Goal: Navigation & Orientation: Find specific page/section

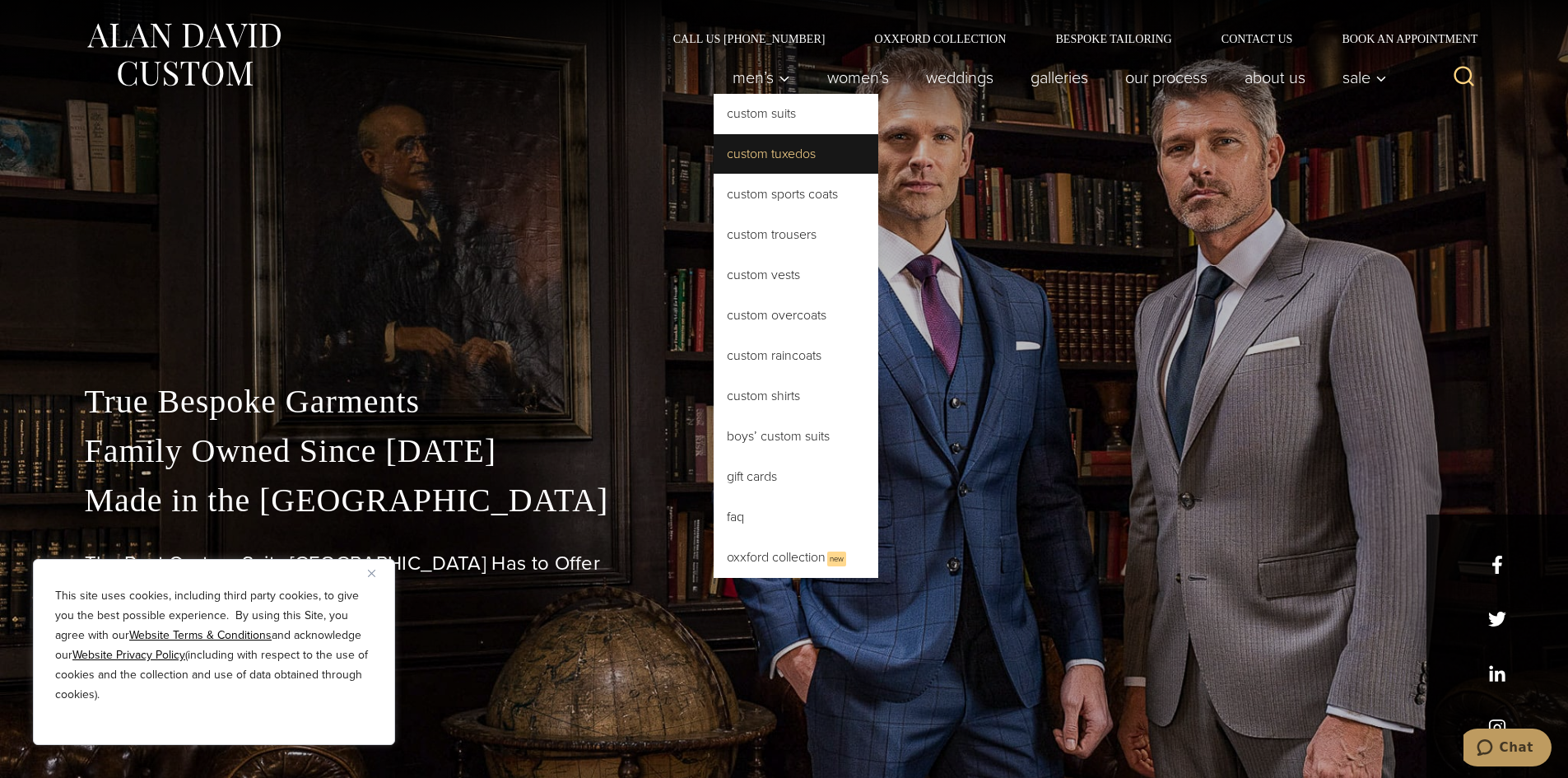
click at [763, 148] on link "Custom Tuxedos" at bounding box center [795, 154] width 164 height 40
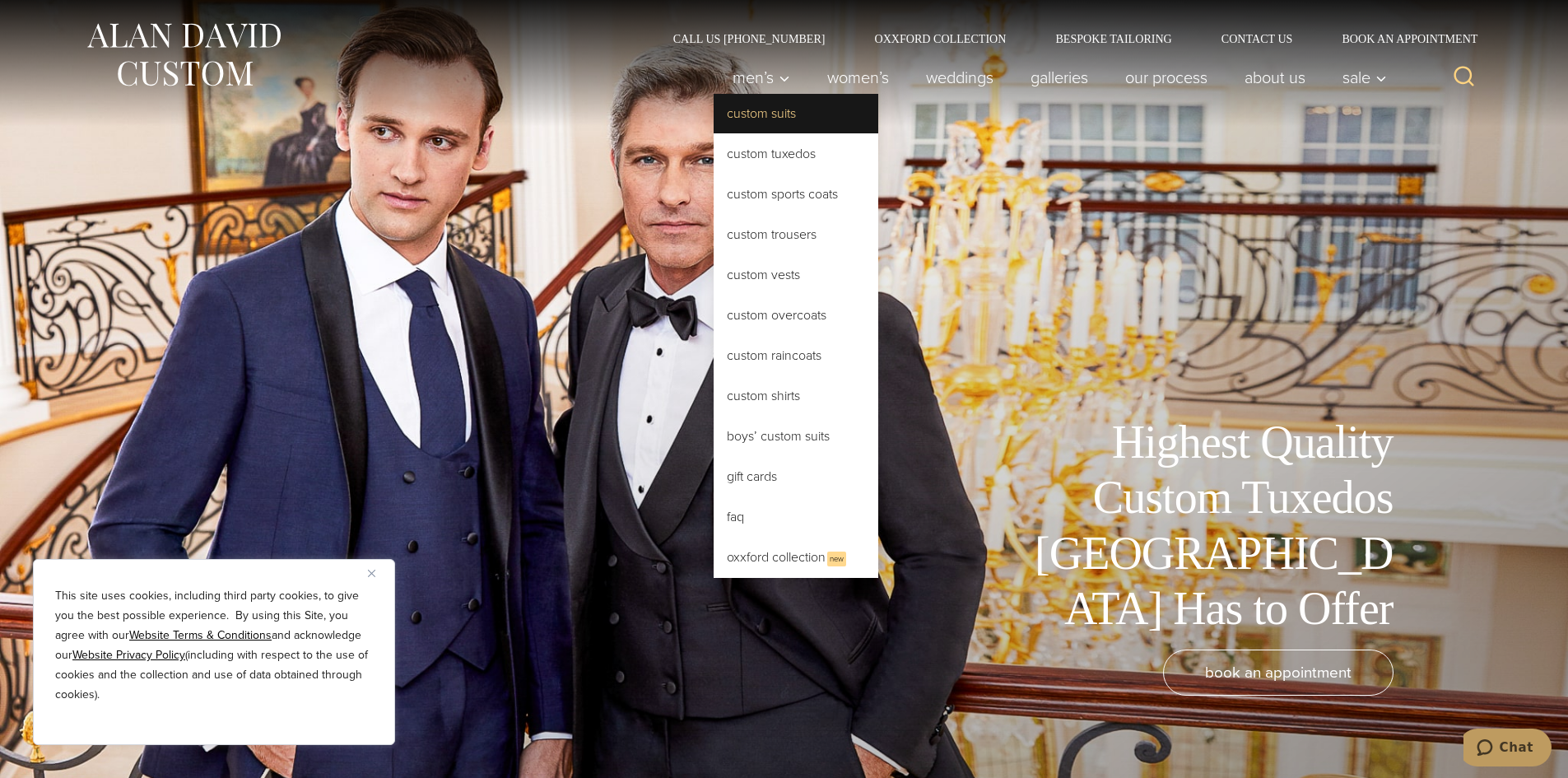
click at [743, 113] on link "Custom Suits" at bounding box center [795, 114] width 164 height 40
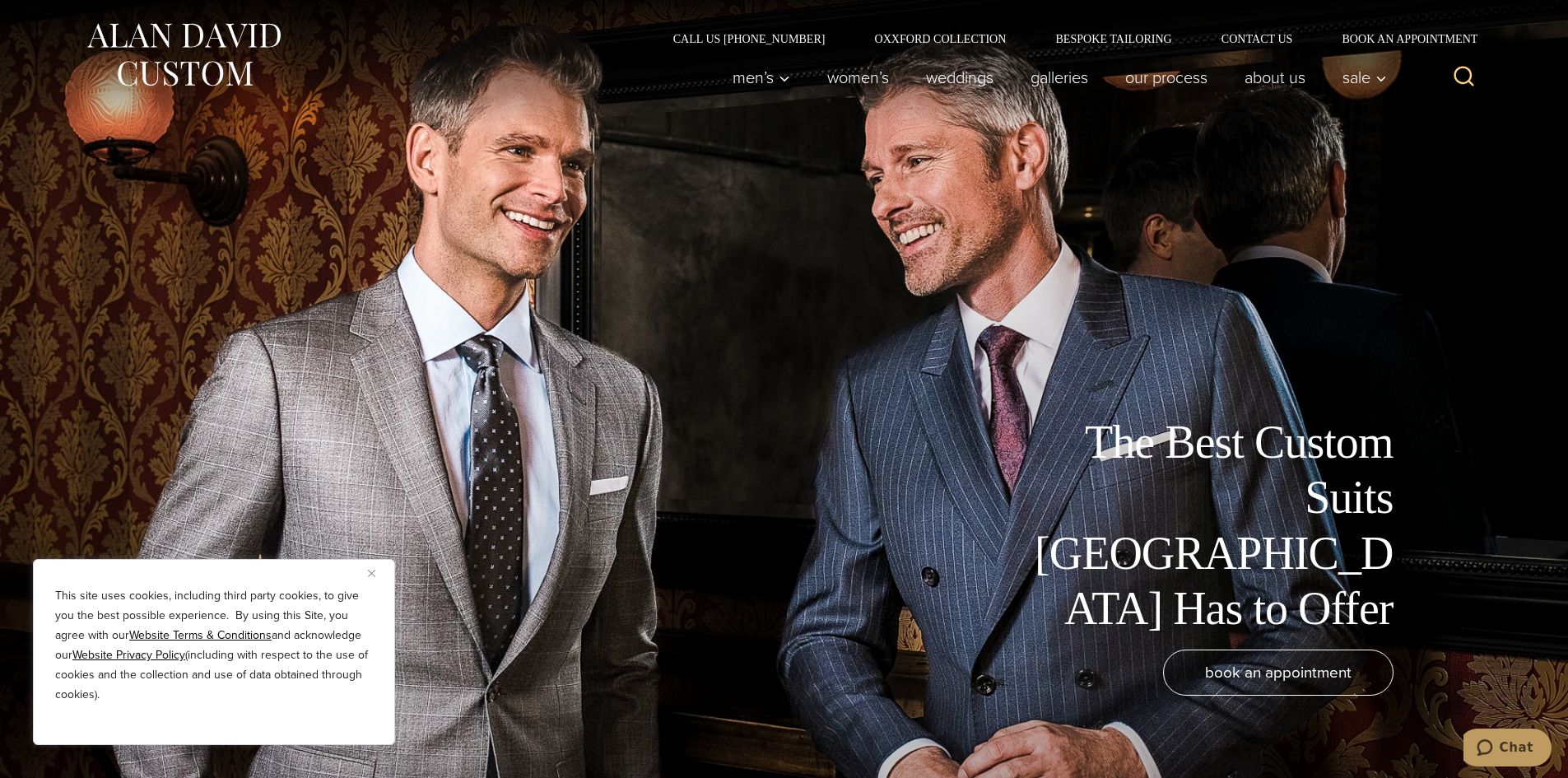
click at [368, 572] on div "This site uses cookies, including third party cookies, to give you the best pos…" at bounding box center [214, 651] width 363 height 186
click at [372, 573] on img "Close" at bounding box center [371, 573] width 7 height 7
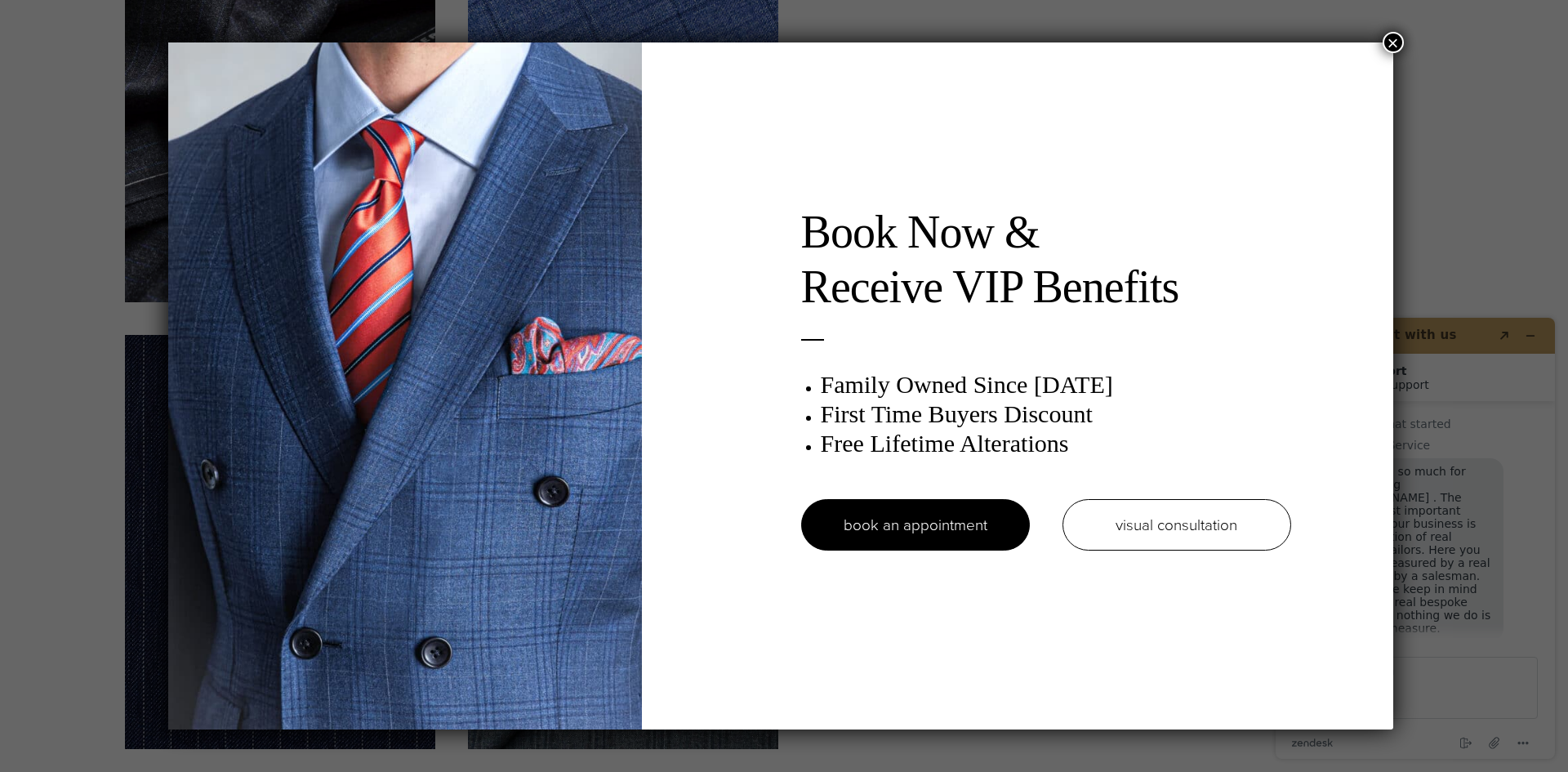
click at [1392, 40] on button "×" at bounding box center [1392, 42] width 21 height 21
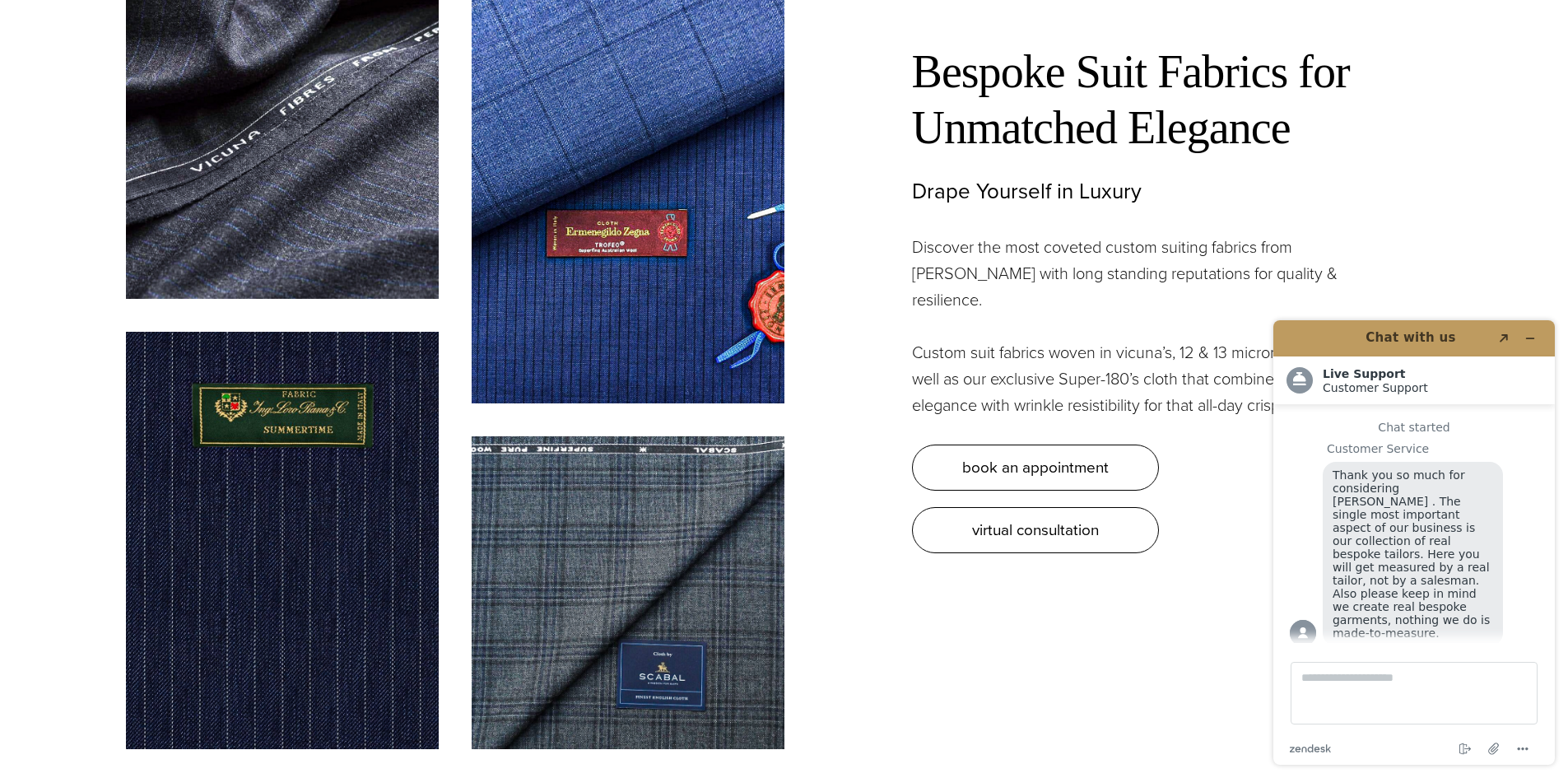
scroll to position [5103, 0]
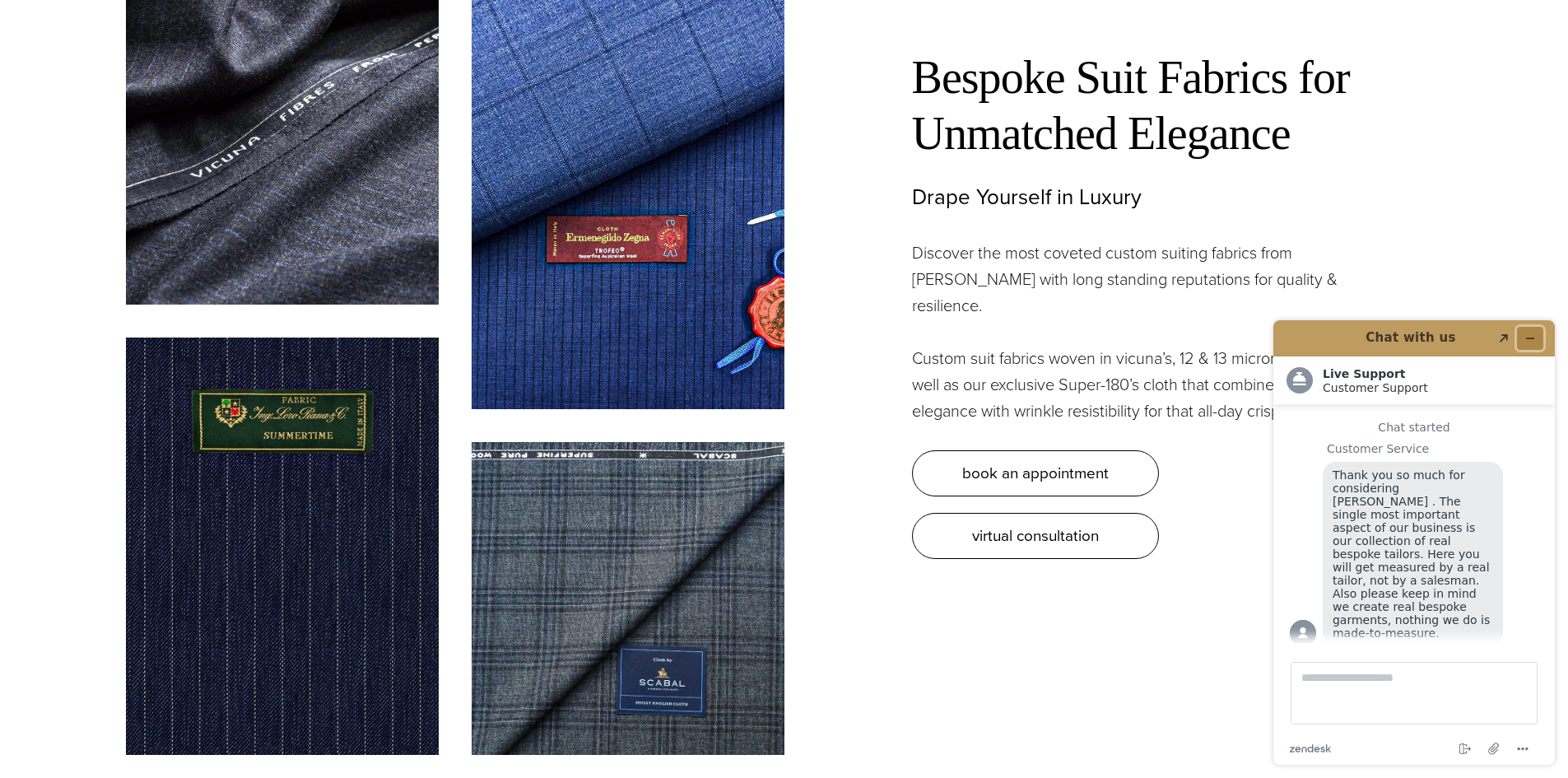
click at [1537, 335] on button "Minimize widget" at bounding box center [1530, 338] width 26 height 23
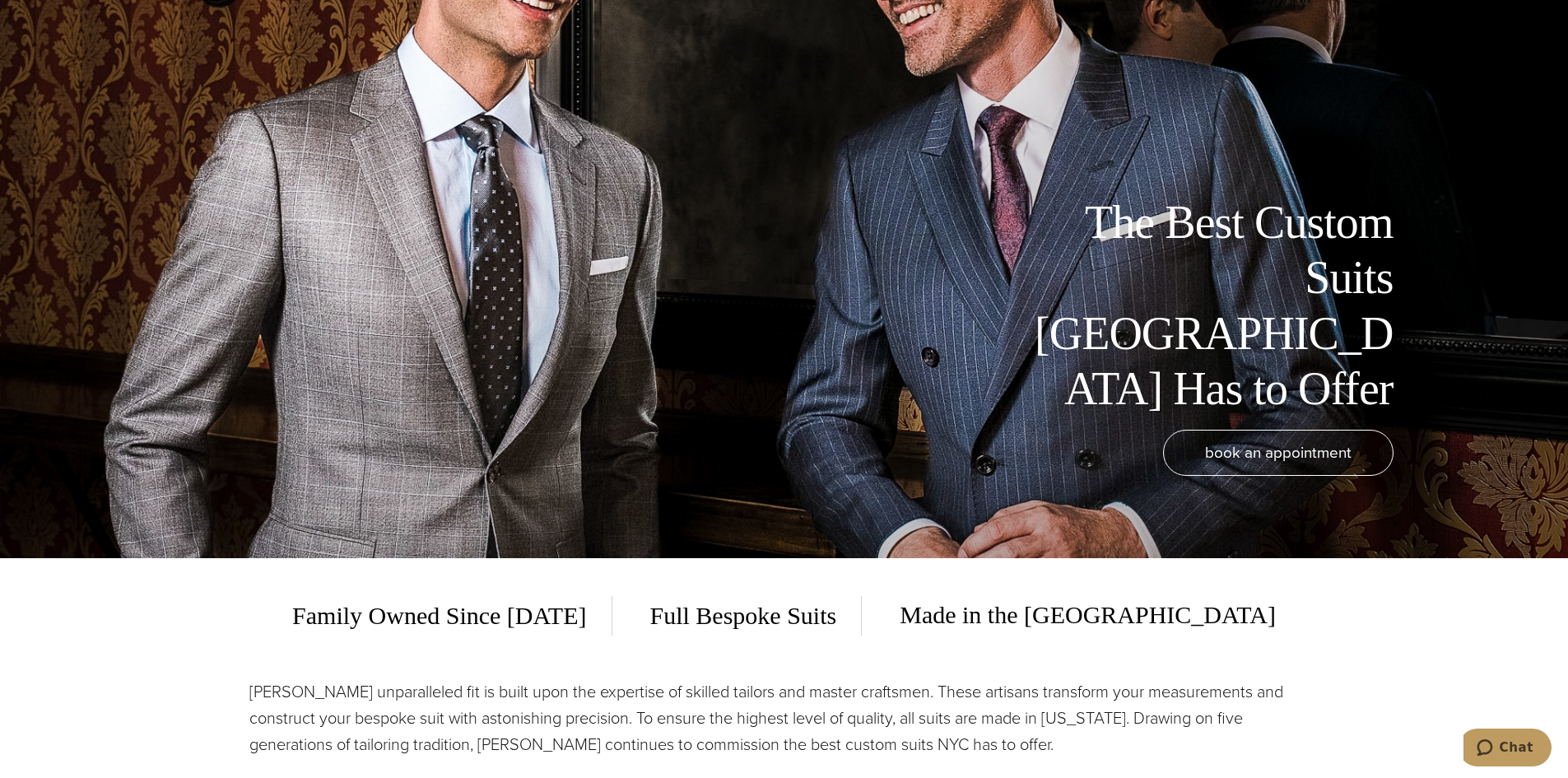
scroll to position [0, 0]
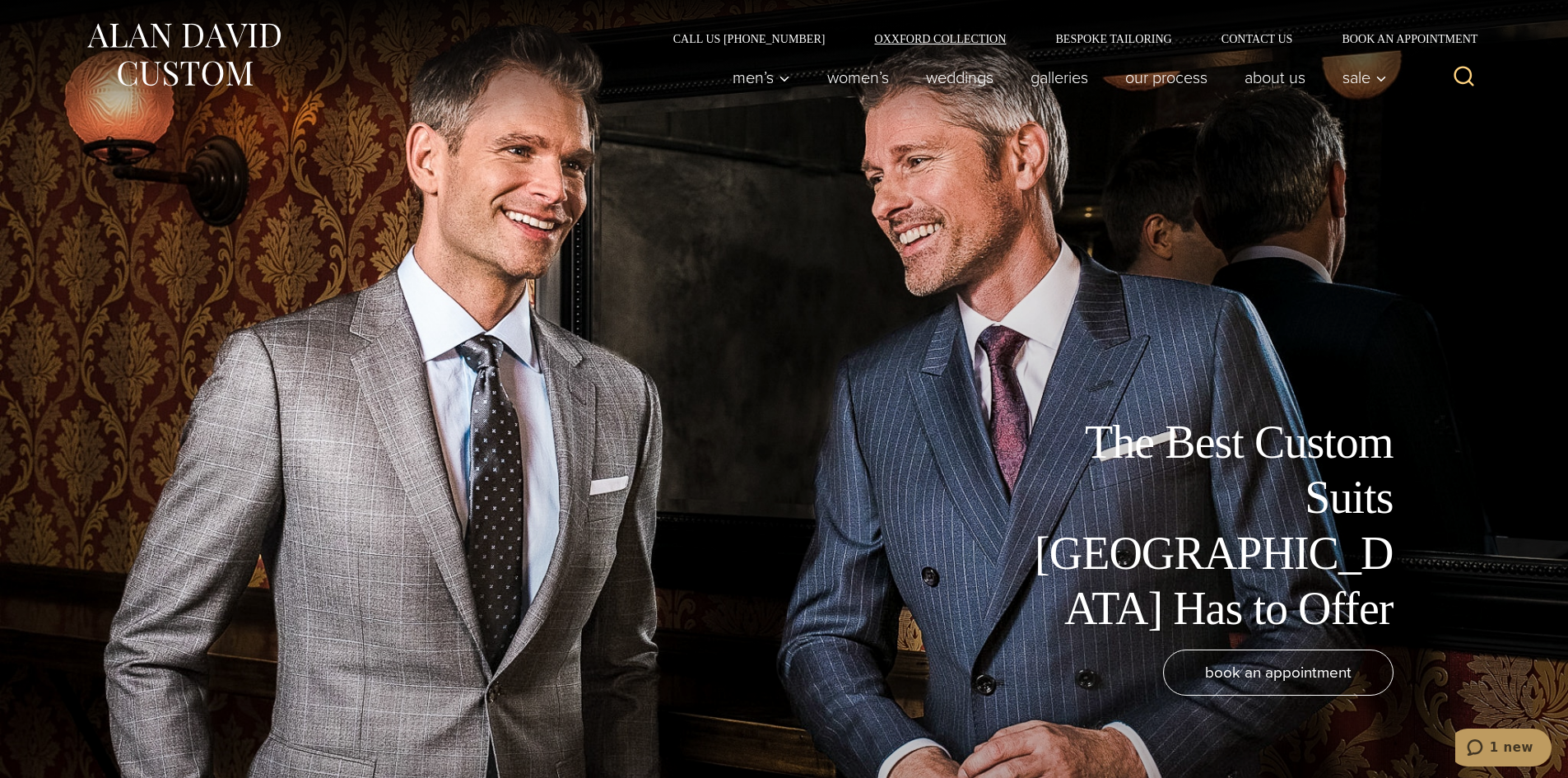
click at [980, 41] on link "Oxxford Collection" at bounding box center [940, 39] width 181 height 12
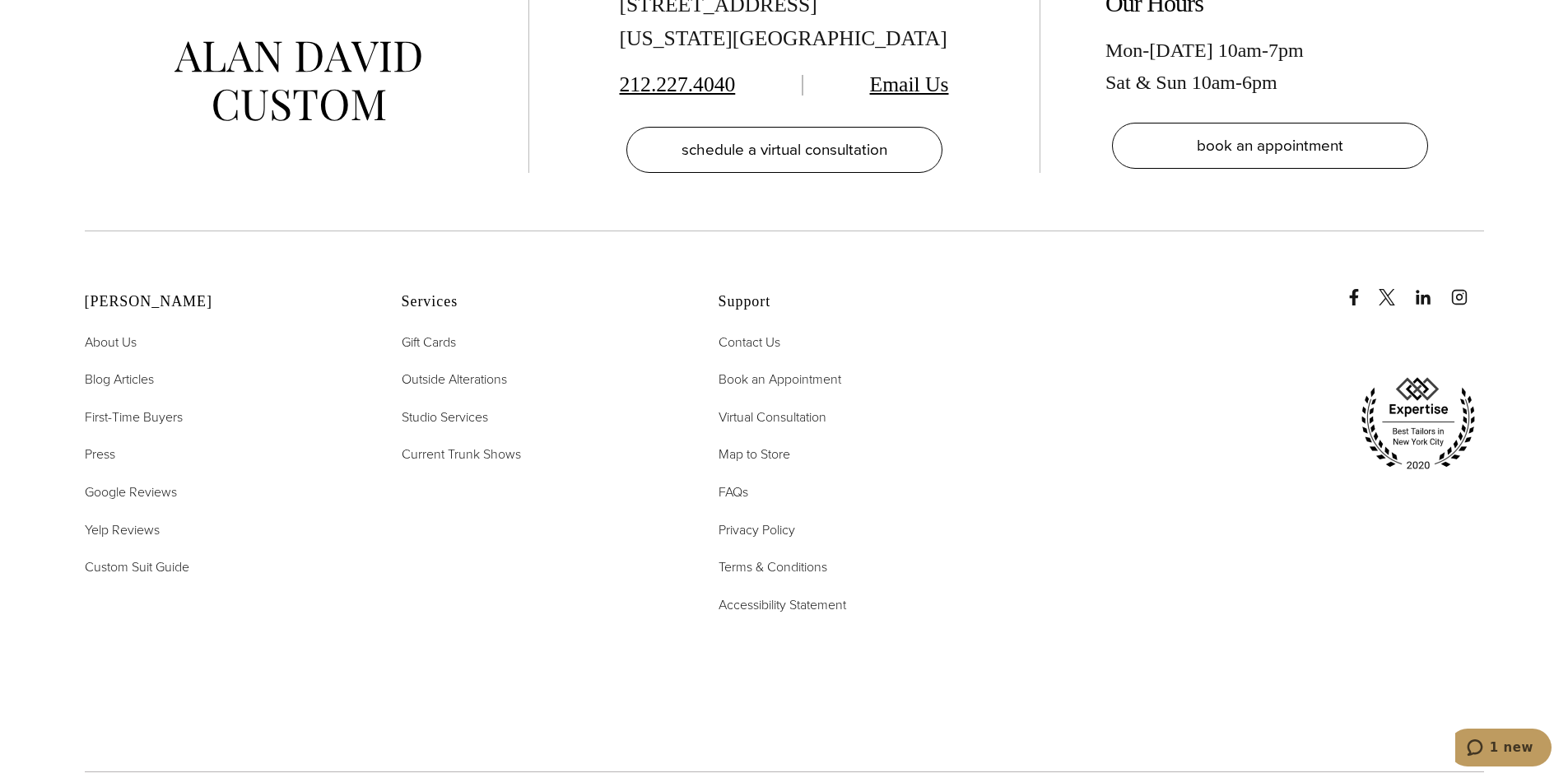
scroll to position [6833, 0]
